Goal: Information Seeking & Learning: Learn about a topic

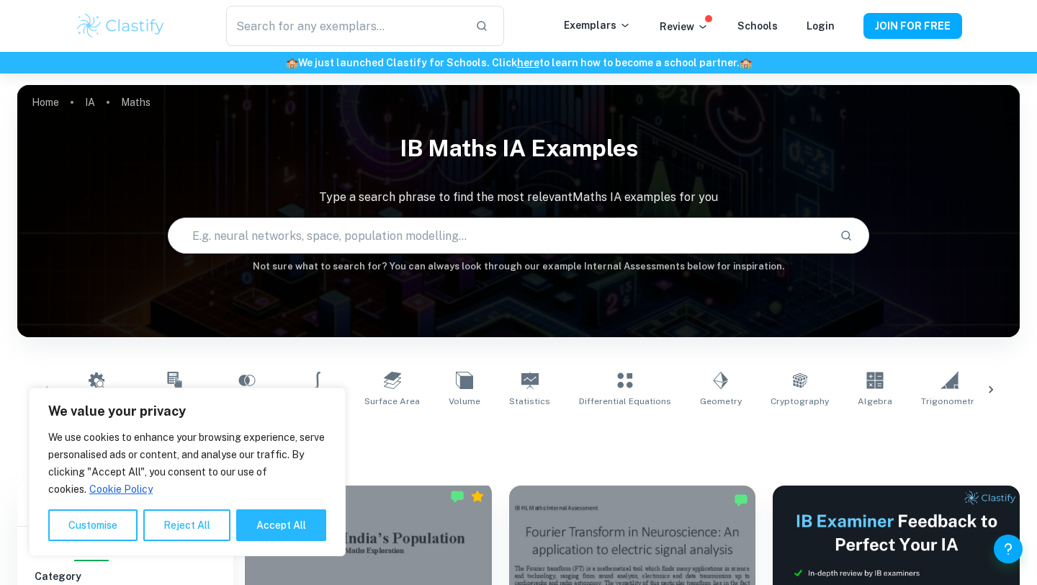
click at [292, 528] on button "Accept All" at bounding box center [281, 525] width 90 height 32
checkbox input "true"
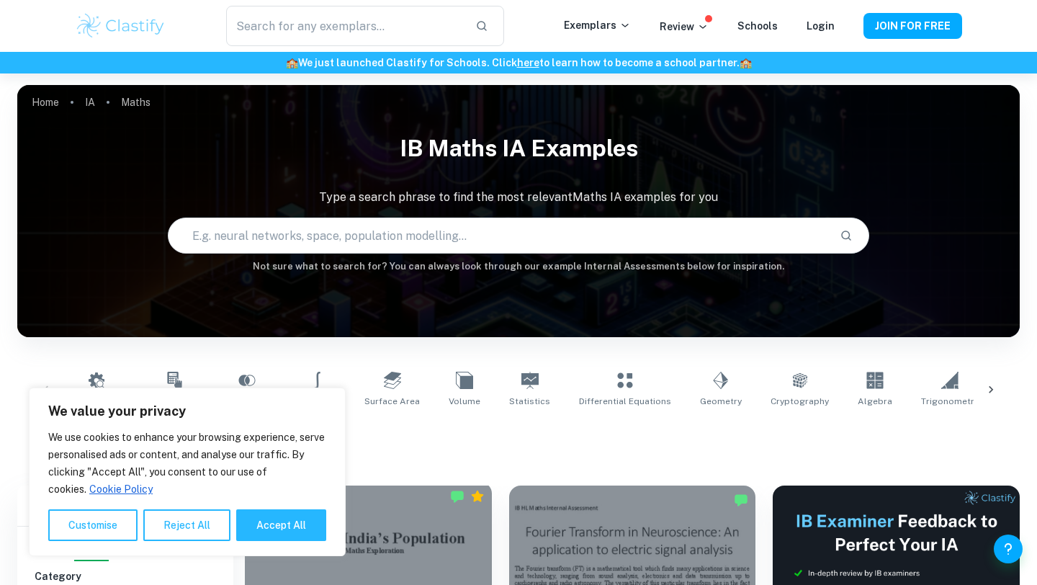
checkbox input "true"
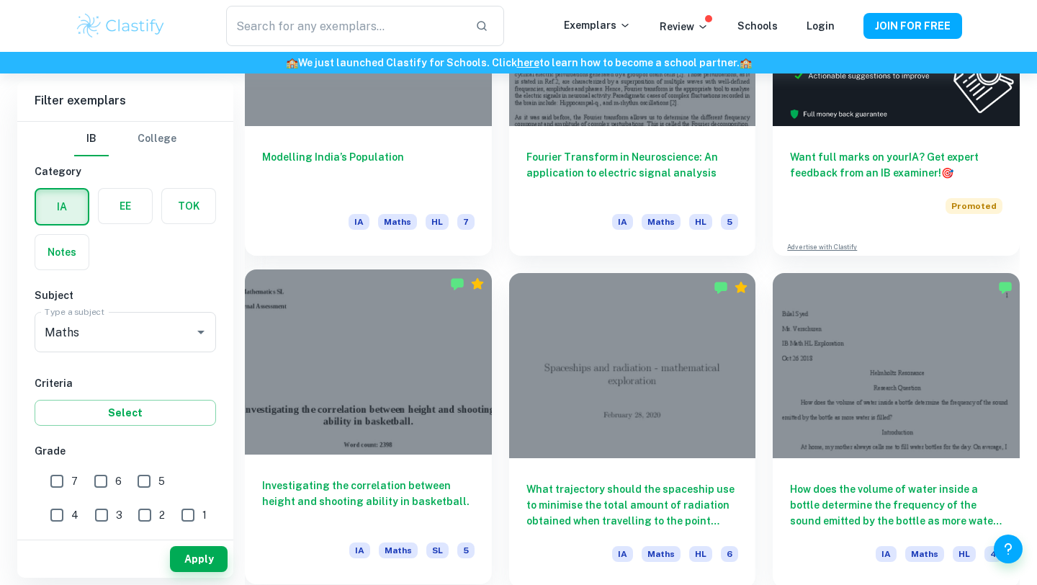
scroll to position [708, 0]
